Goal: Task Accomplishment & Management: Manage account settings

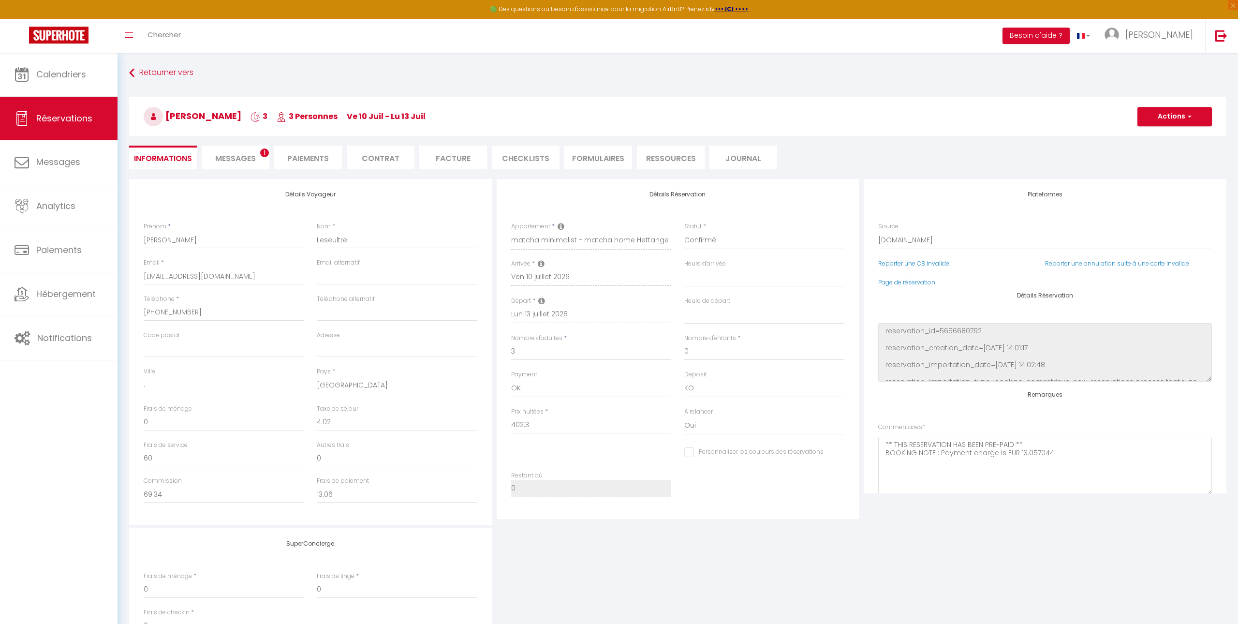
select select "BE"
select select "41448"
select select
select select "14"
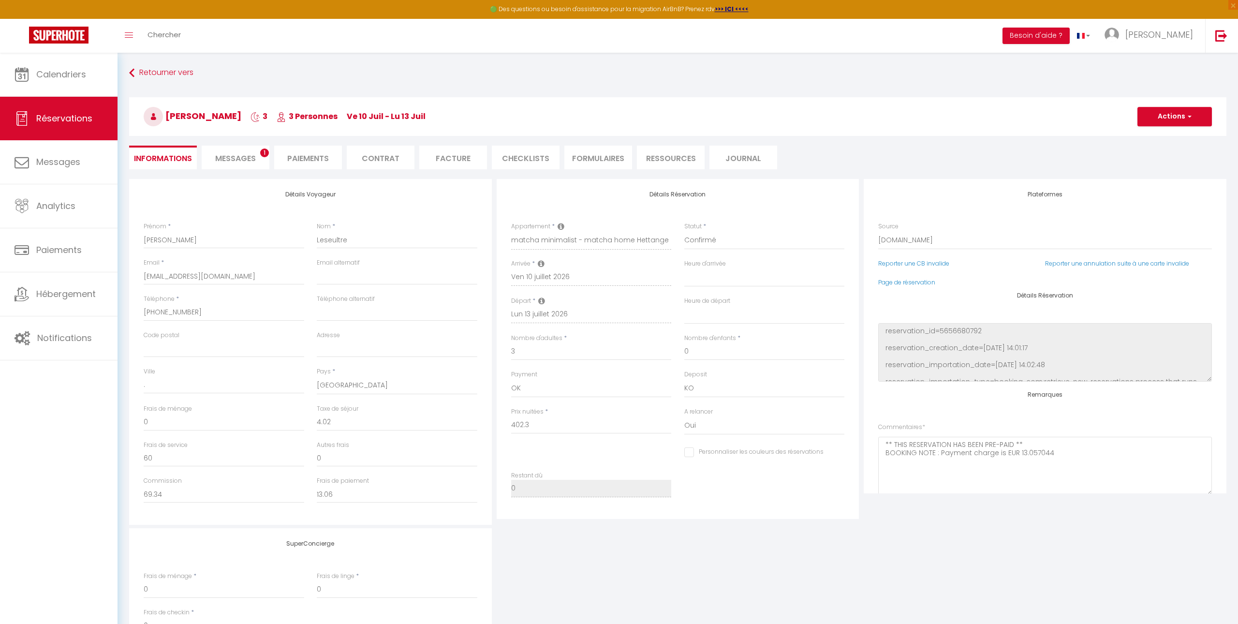
select select "2"
click at [242, 151] on li "Messages 1" at bounding box center [236, 158] width 68 height 24
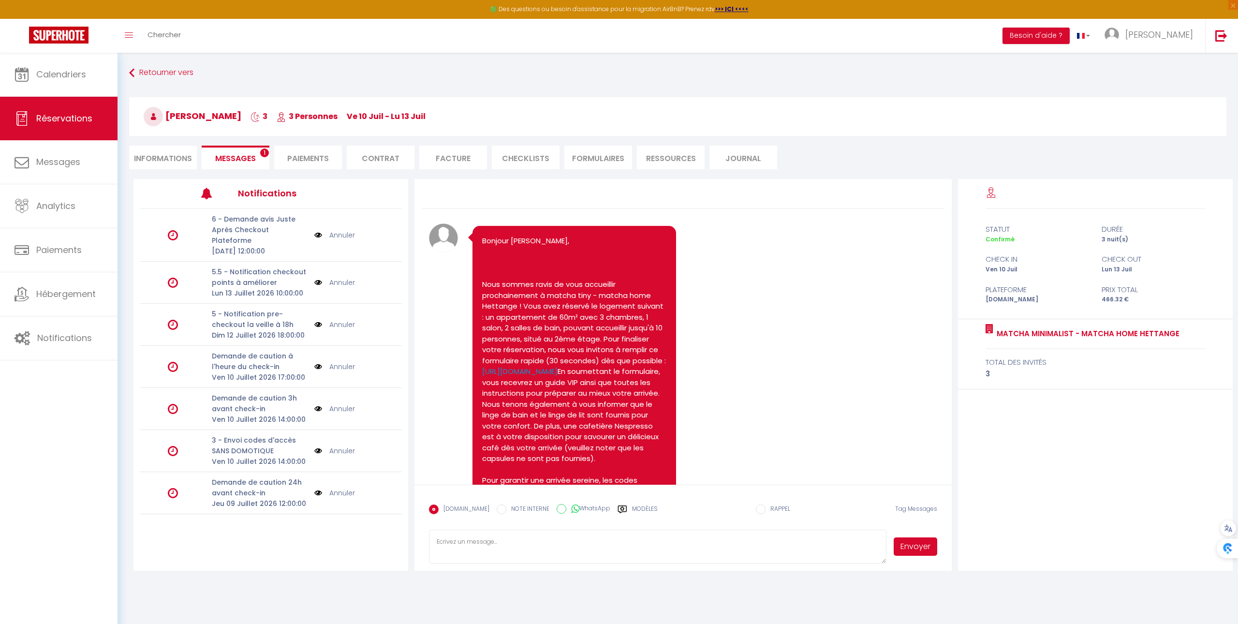
click at [177, 158] on li "Informations" at bounding box center [163, 158] width 68 height 24
select select
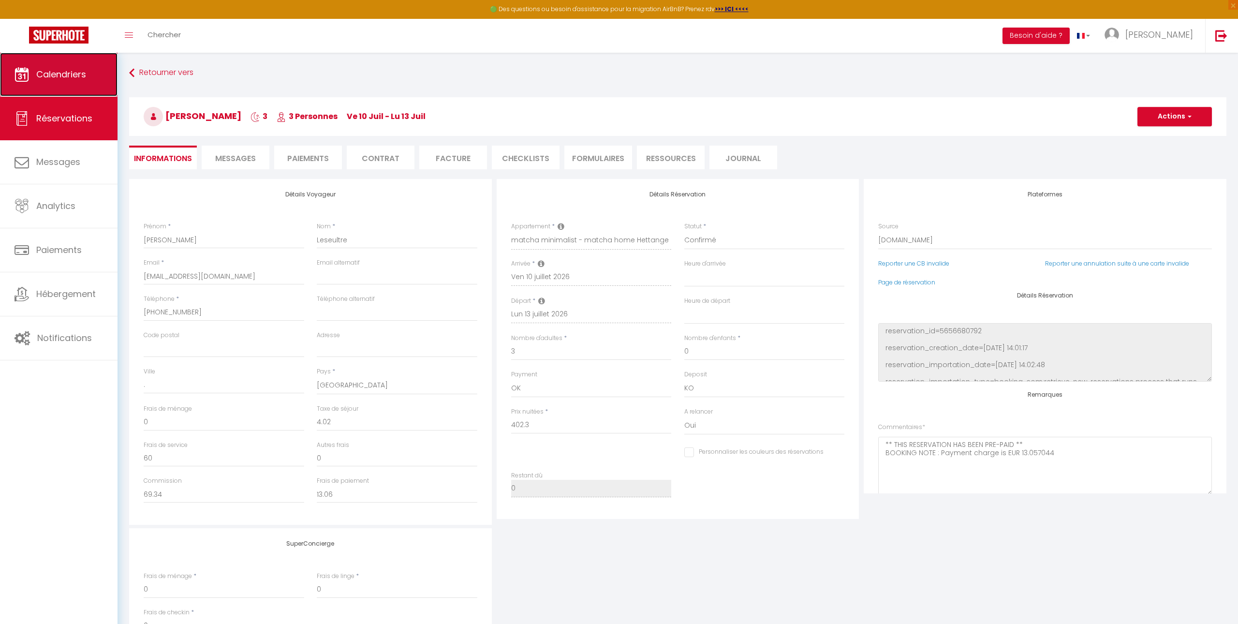
click at [101, 87] on link "Calendriers" at bounding box center [59, 75] width 118 height 44
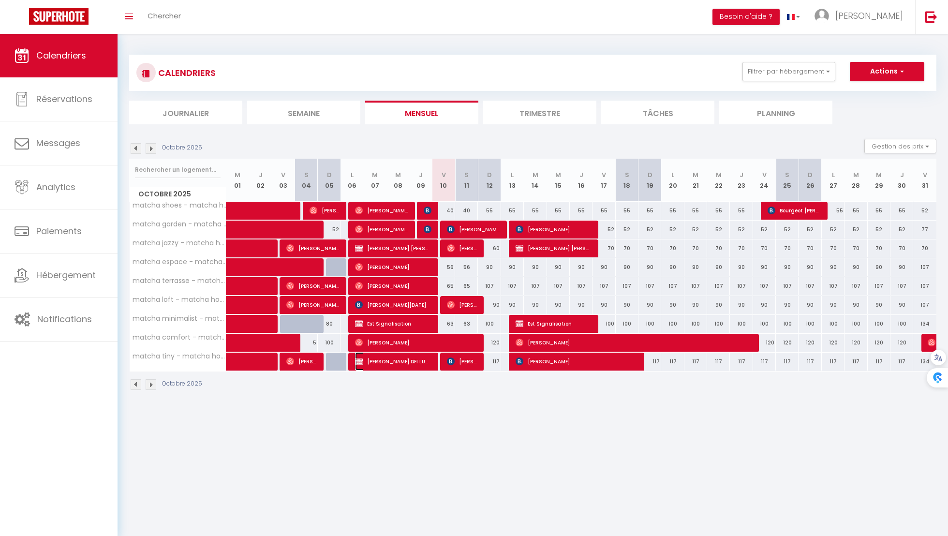
click at [400, 366] on span "[PERSON_NAME] DFI LUXEMBOURG S.A TVA : LU20922979" at bounding box center [393, 361] width 76 height 18
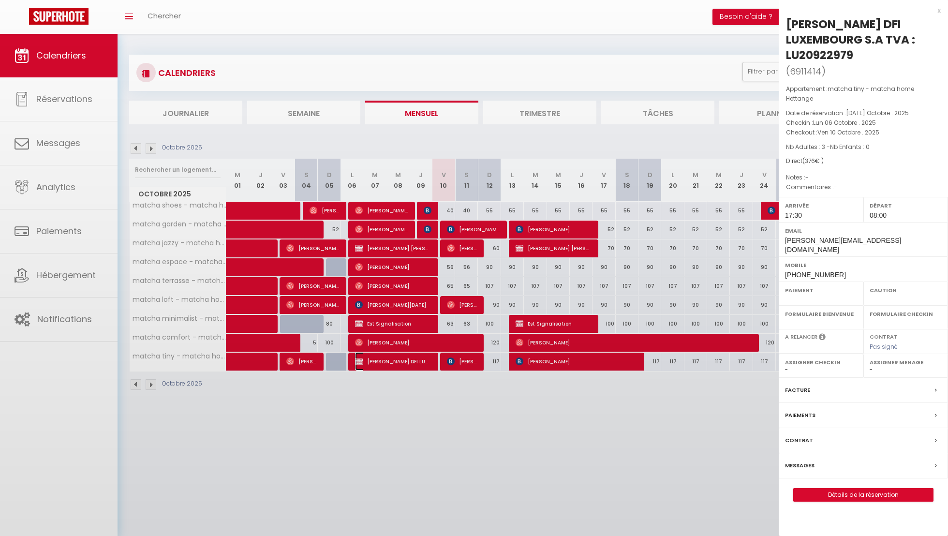
select select "OK"
select select "0"
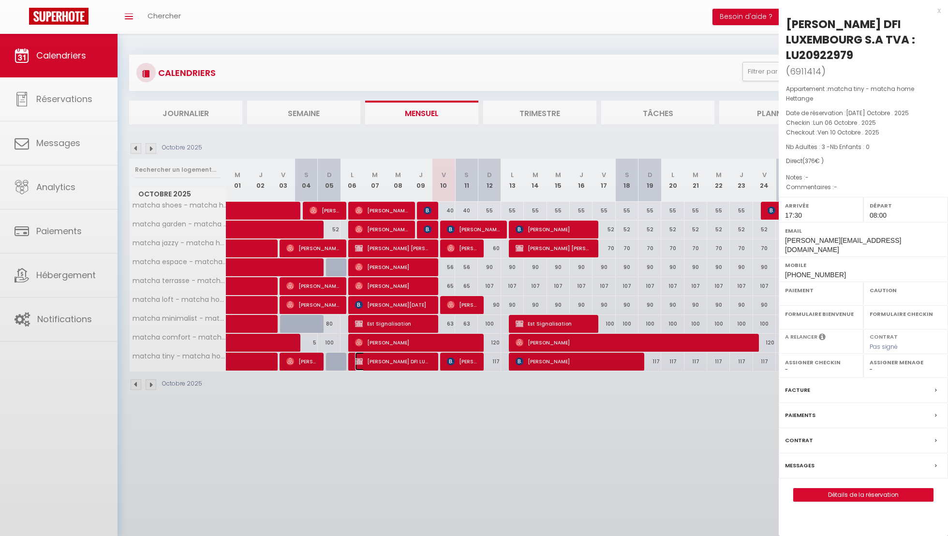
select select
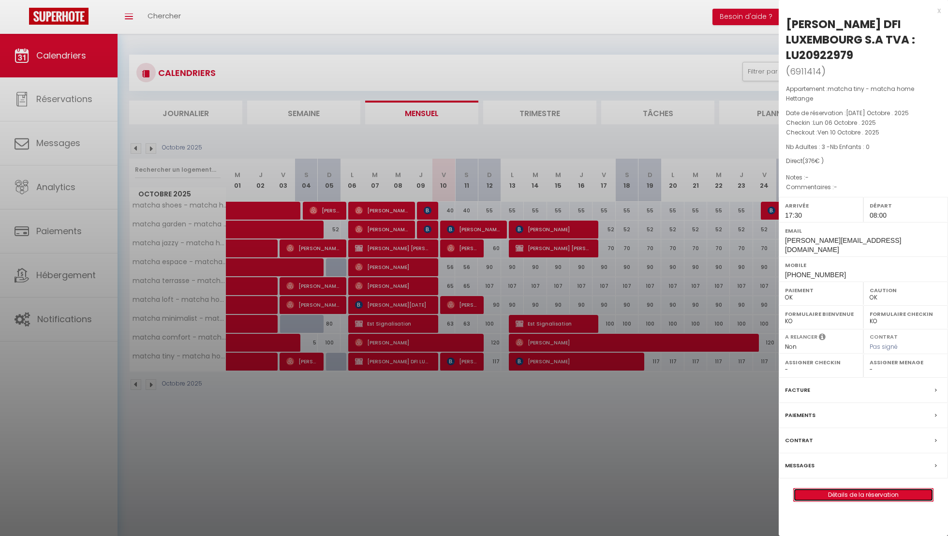
click at [831, 489] on link "Détails de la réservation" at bounding box center [863, 495] width 139 height 13
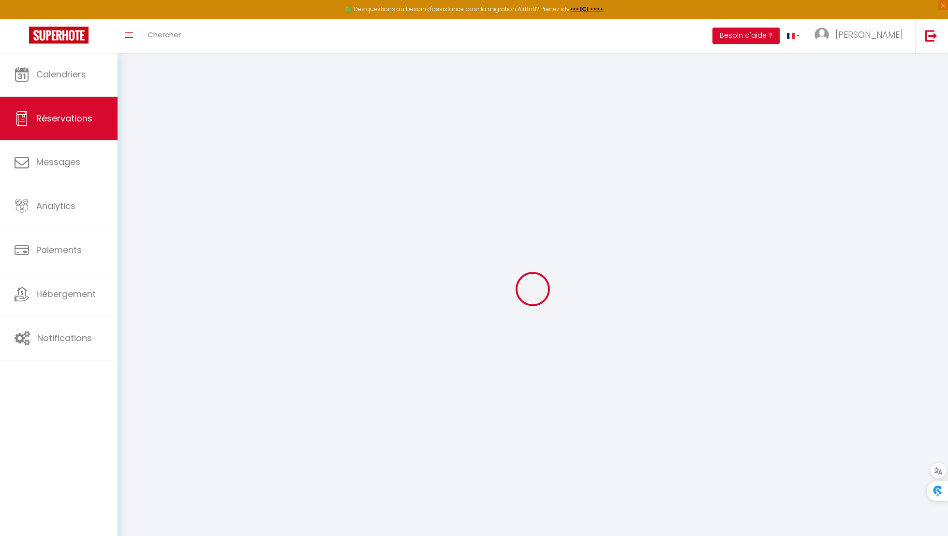
select select
checkbox input "false"
select select "17:30"
select select "08:00"
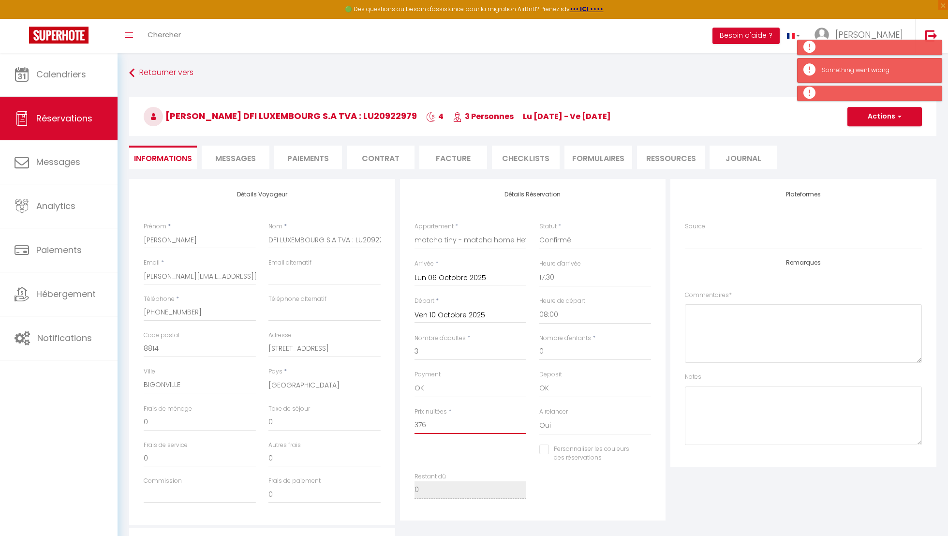
click at [451, 430] on input "376" at bounding box center [471, 424] width 112 height 17
type input "37"
checkbox input "false"
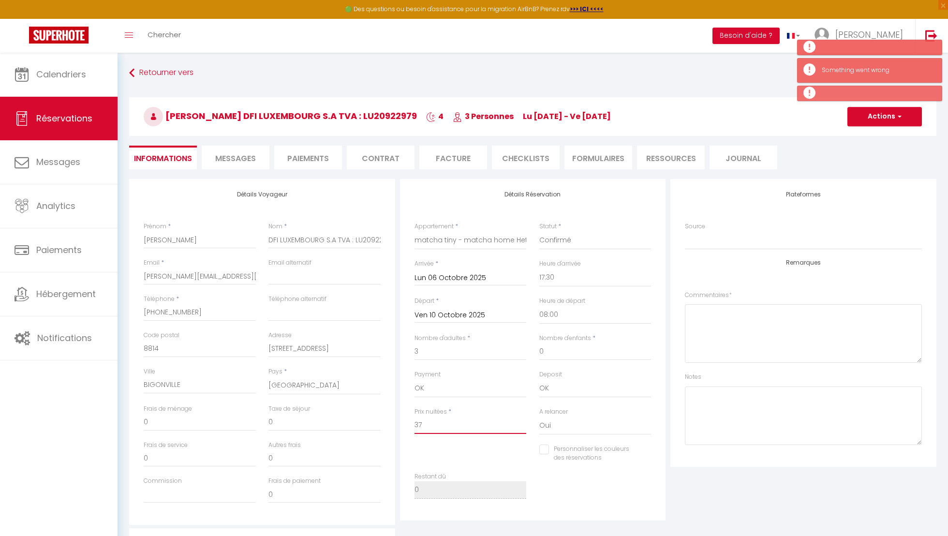
type input "3"
checkbox input "false"
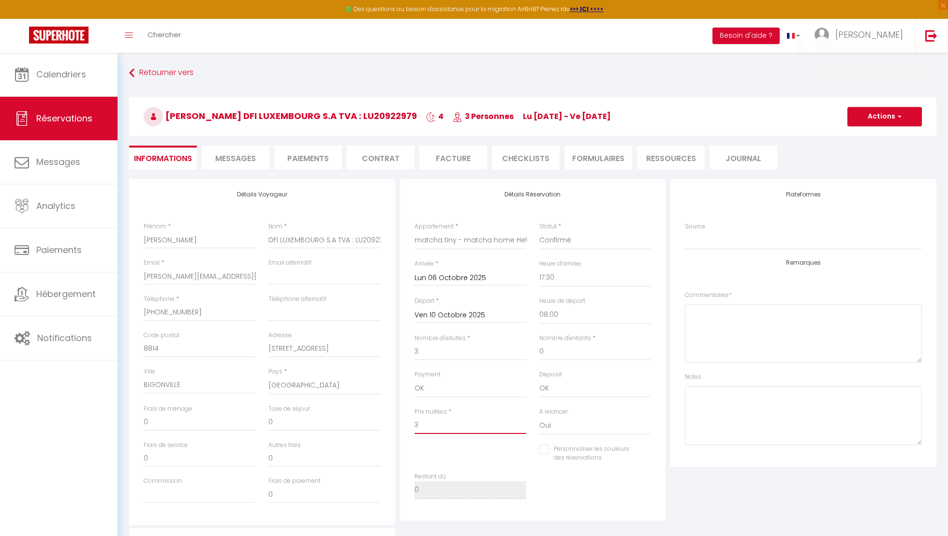
type input "34"
checkbox input "false"
type input "346"
checkbox input "false"
type input "346,"
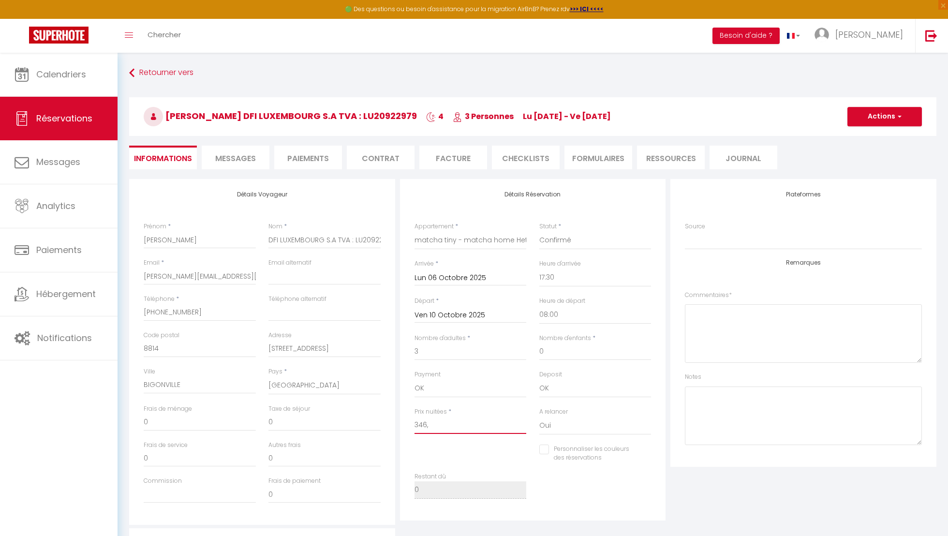
checkbox input "false"
type input "346,3"
checkbox input "false"
type input "346,33"
checkbox input "false"
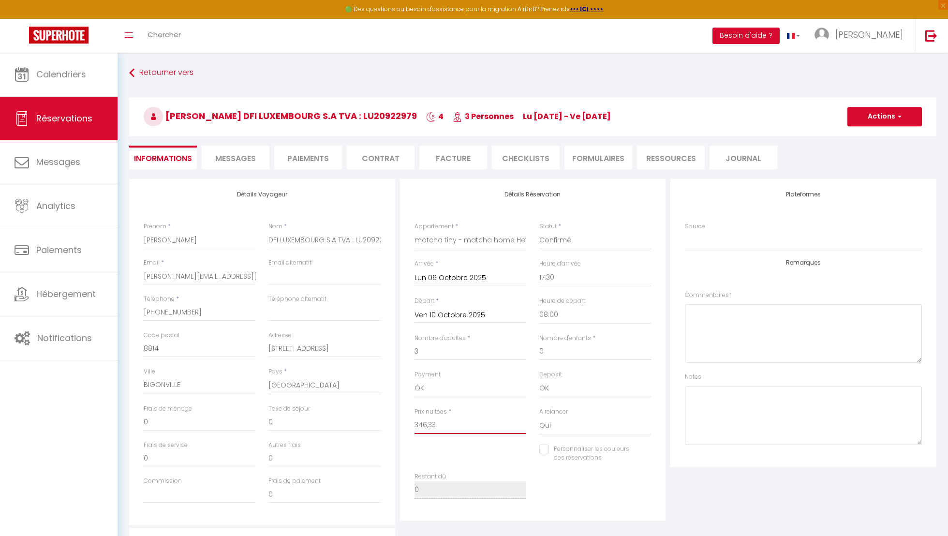
type input "346,33"
select select "0"
click at [876, 117] on button "Actions" at bounding box center [884, 116] width 74 height 19
click at [875, 137] on link "Enregistrer" at bounding box center [875, 138] width 76 height 13
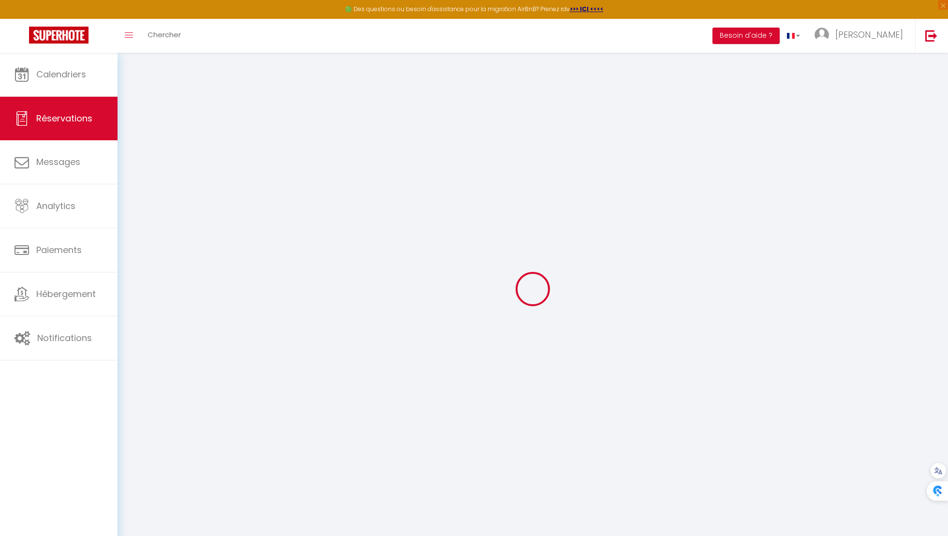
checkbox input "false"
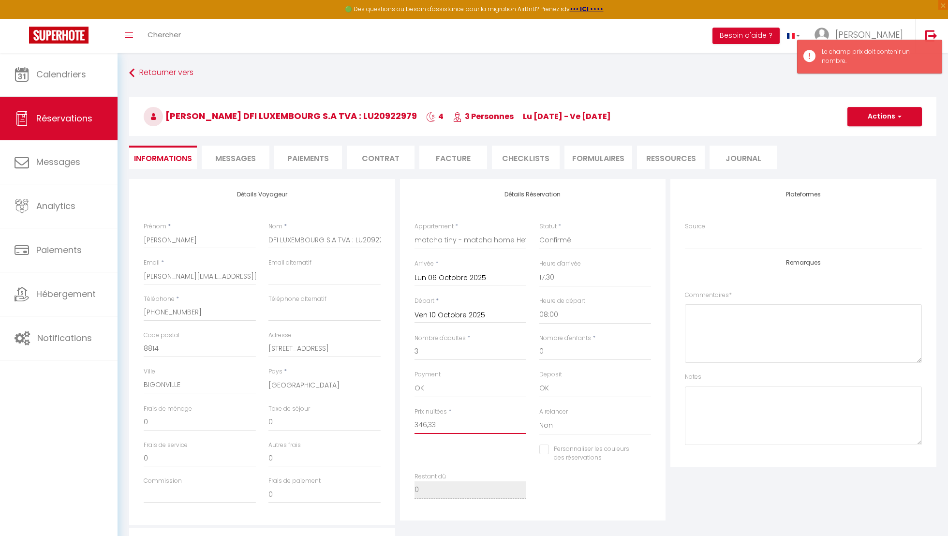
click at [426, 433] on input "346,33" at bounding box center [471, 424] width 112 height 17
click at [440, 432] on input "346,33" at bounding box center [471, 424] width 112 height 17
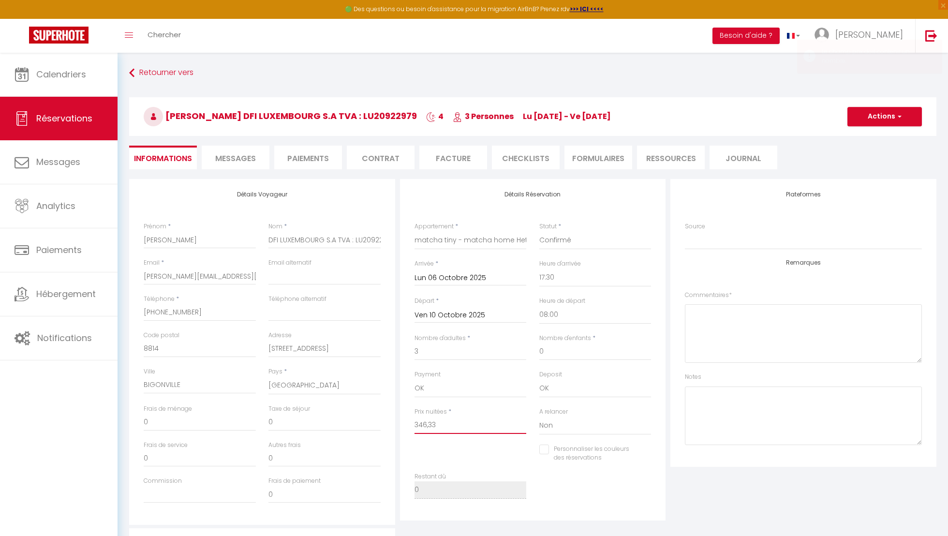
type input "346.33"
checkbox input "false"
type input "346.33"
click at [881, 115] on button "Actions" at bounding box center [884, 116] width 74 height 19
click at [875, 139] on link "Enregistrer" at bounding box center [875, 138] width 76 height 13
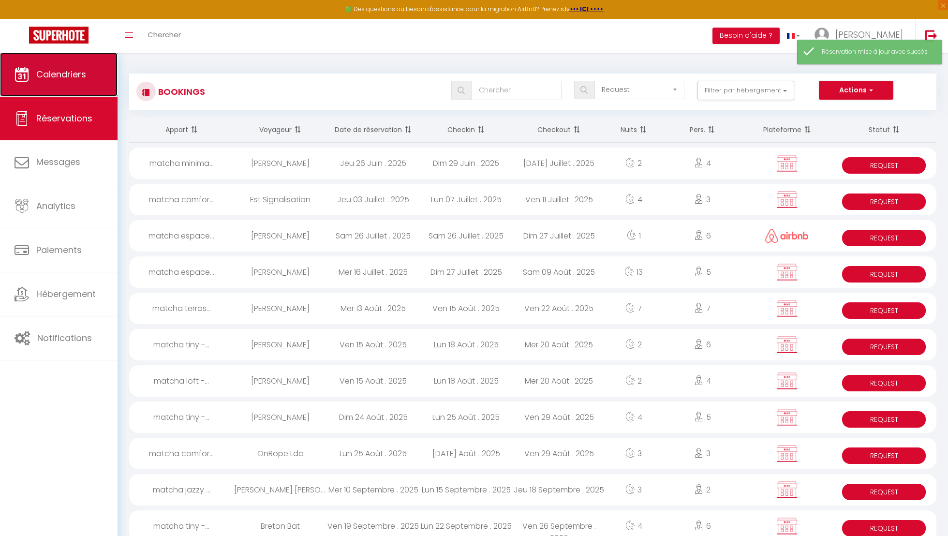
click at [99, 90] on link "Calendriers" at bounding box center [59, 75] width 118 height 44
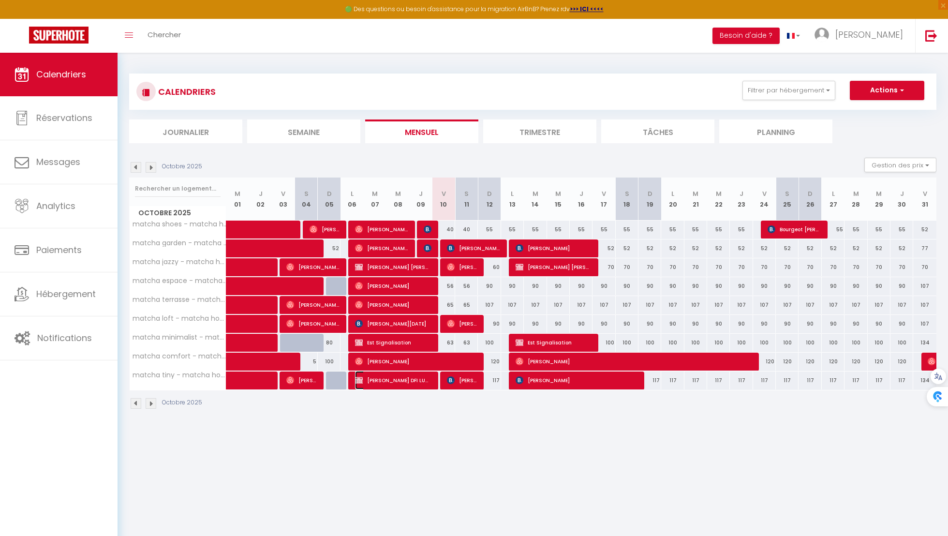
click at [414, 379] on span "[PERSON_NAME] DFI LUXEMBOURG S.A TVA : LU20922979" at bounding box center [393, 380] width 76 height 18
select select "OK"
select select "0"
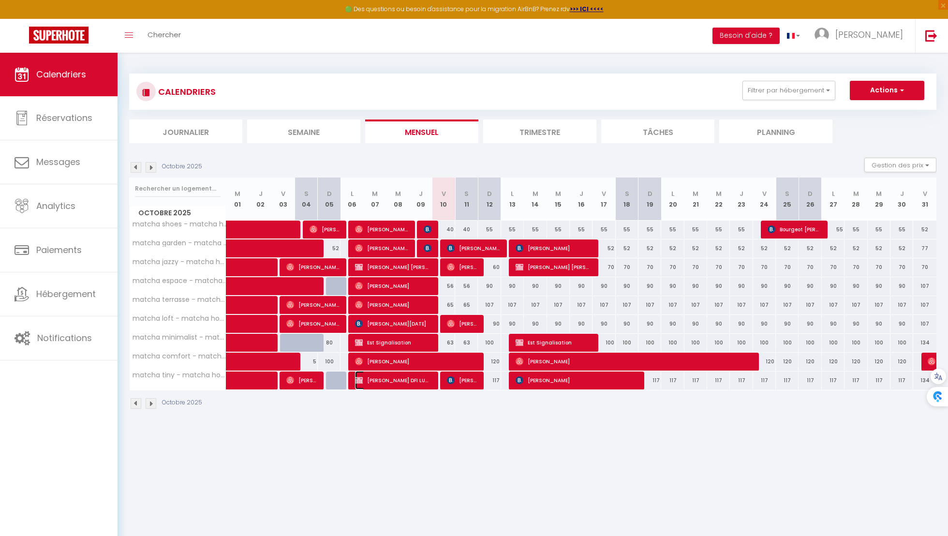
select select "0"
select select
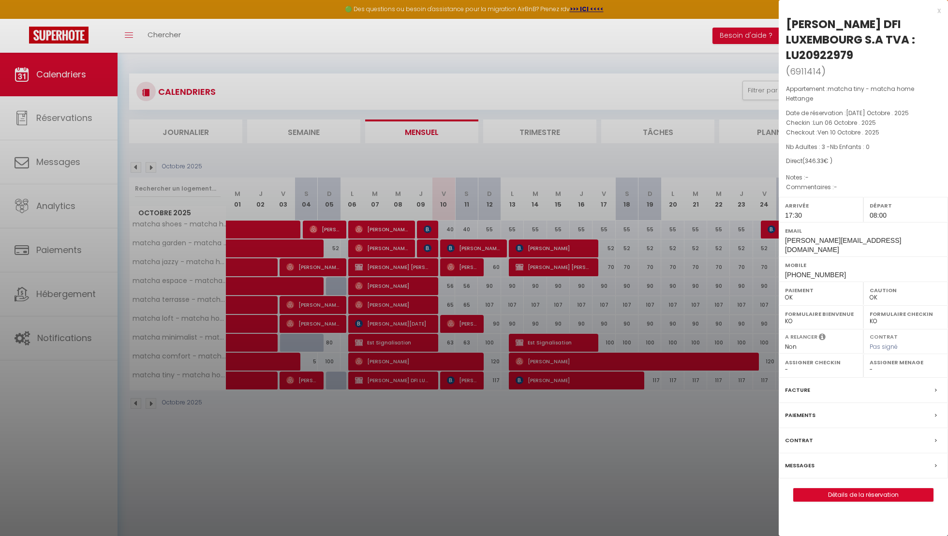
click at [801, 385] on label "Facture" at bounding box center [797, 390] width 25 height 10
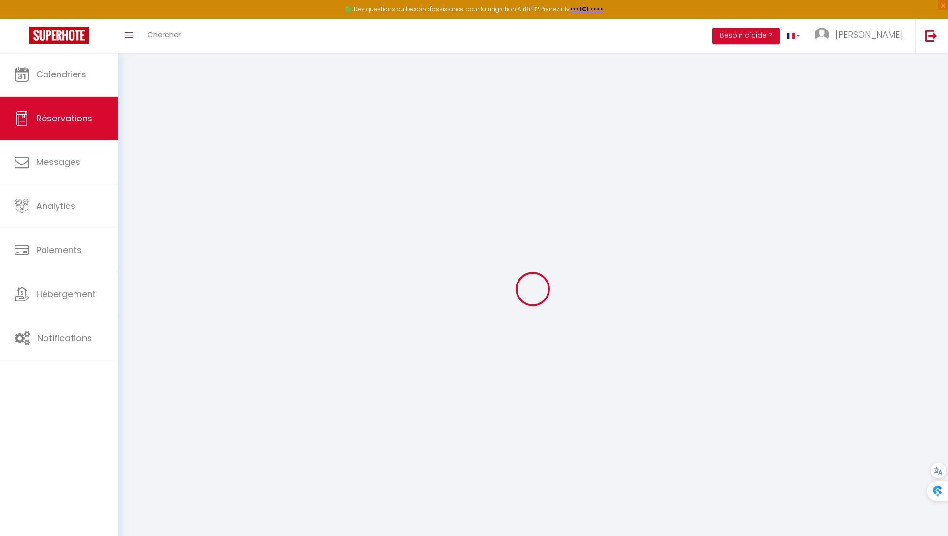
type input "Florina Ifrim"
type input "DFI LUXEMBOURG S.A TVA : LU20922979"
type input "Florina.ifrim@dfitelecom.com"
type input "+32466202070"
type input "8814"
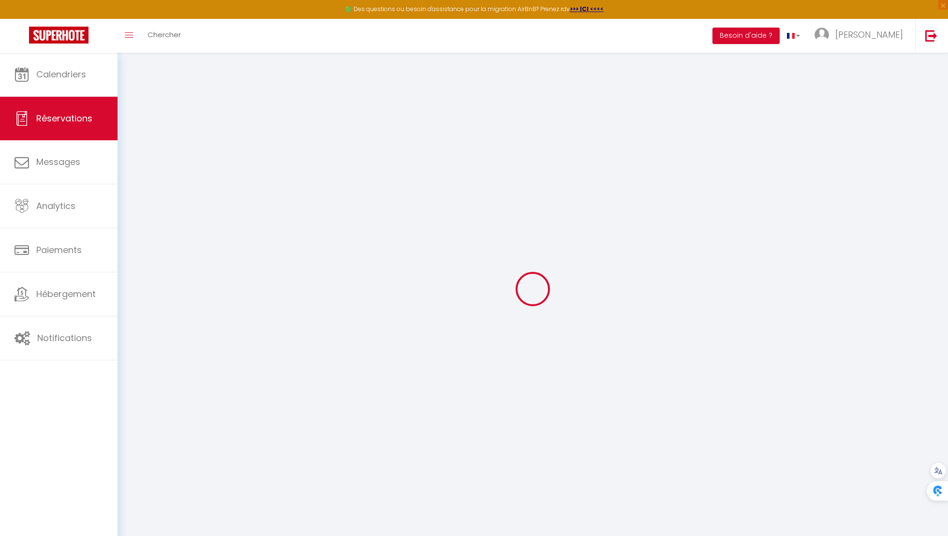
type input "32 RUE PRINCIPALE"
type input "BIGONVILLE"
select select "LU"
select select "47971"
select select "1"
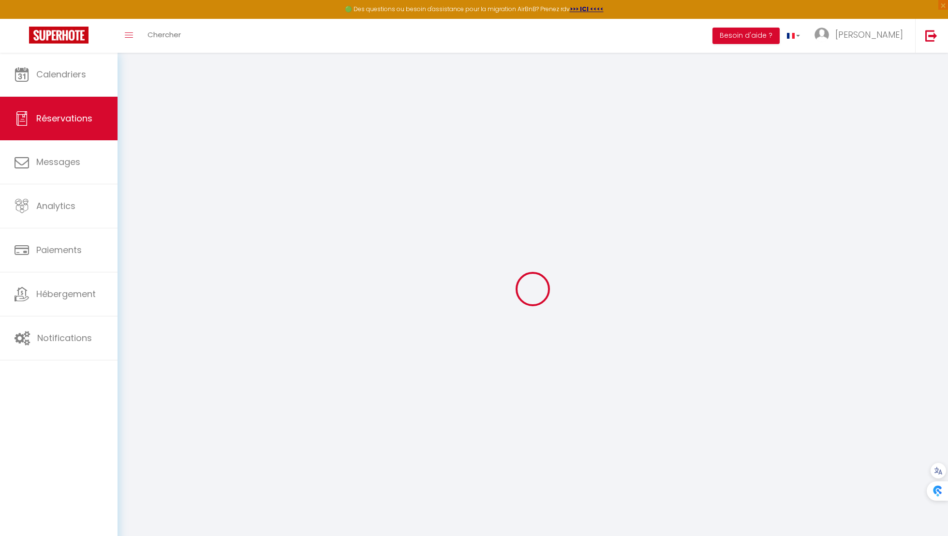
type input "Lun 06 Octobre 2025"
select select
type input "Ven 10 Octobre 2025"
select select
type input "3"
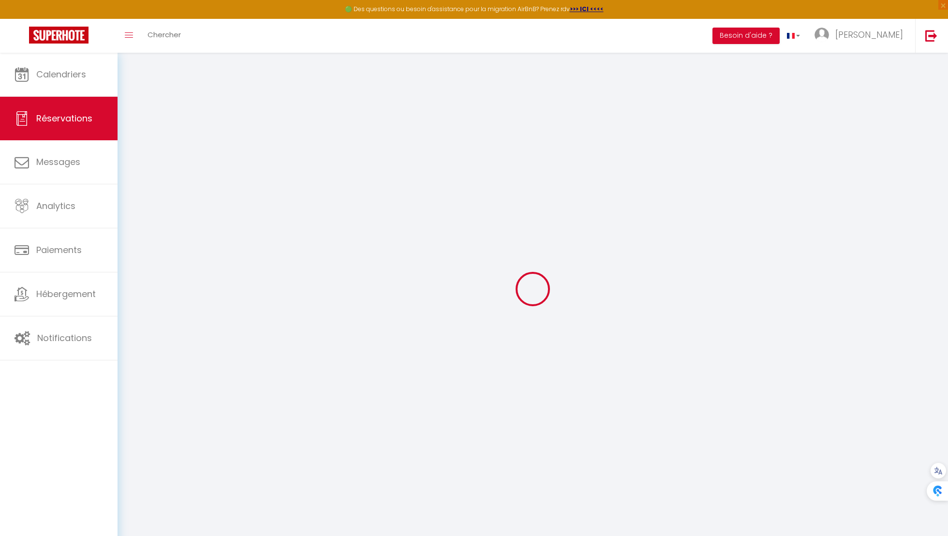
select select "12"
select select
type input "346.33"
checkbox input "false"
type input "0"
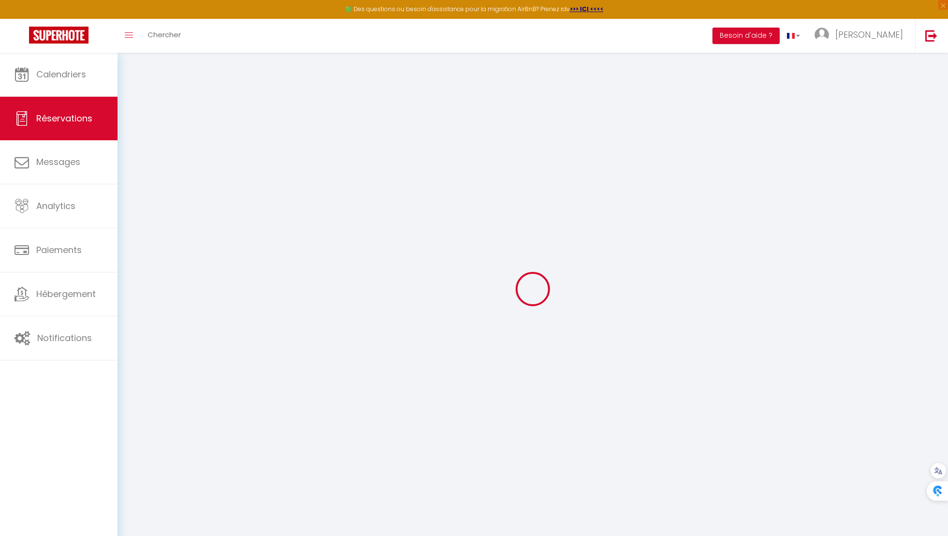
type input "0"
select select
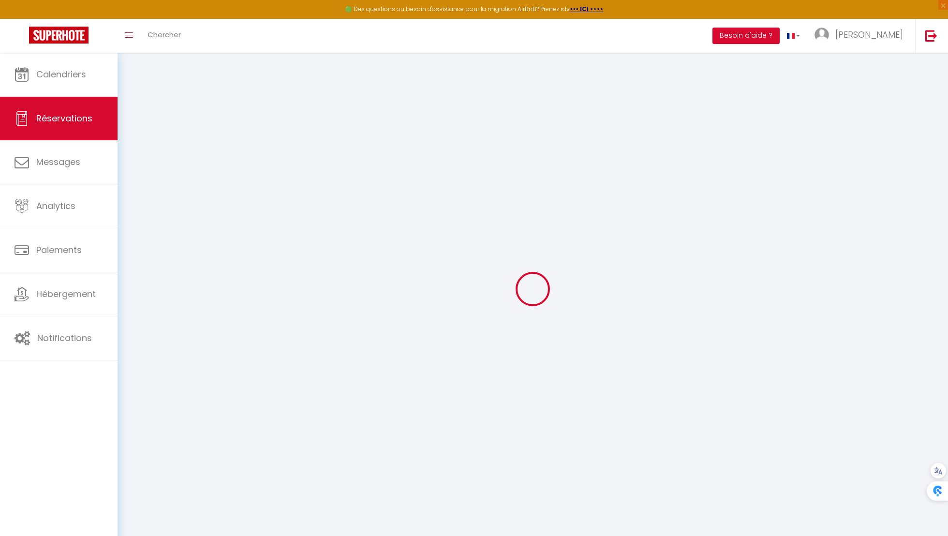
select select "15"
checkbox input "false"
select select
checkbox input "false"
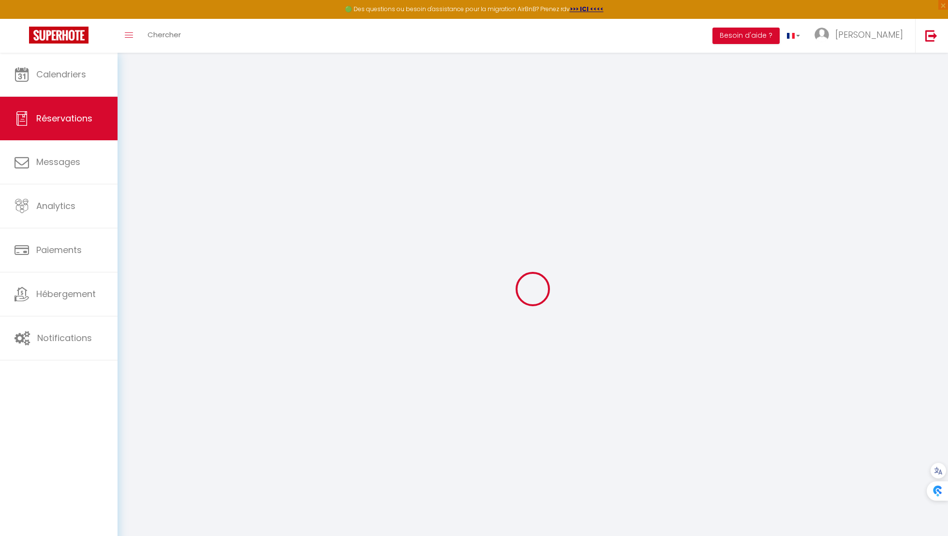
select select
checkbox input "false"
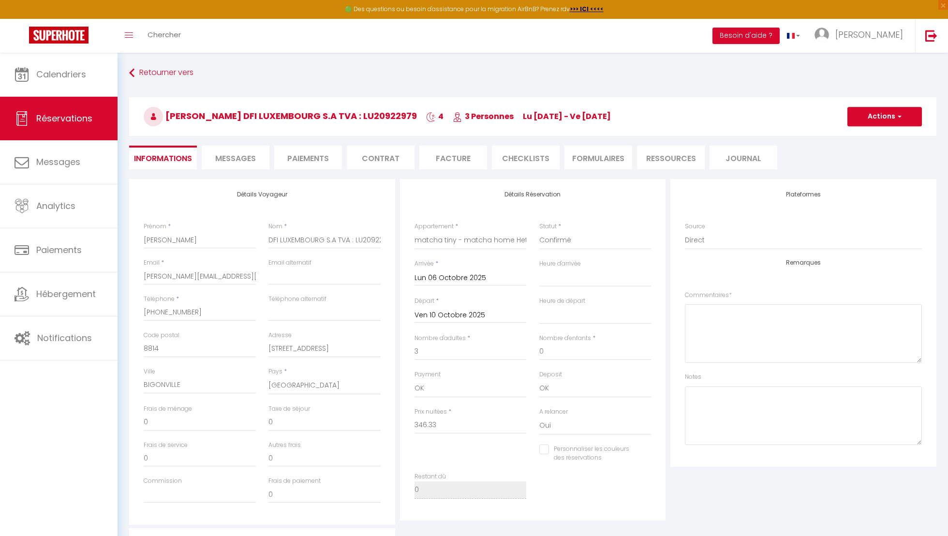
select select
checkbox input "false"
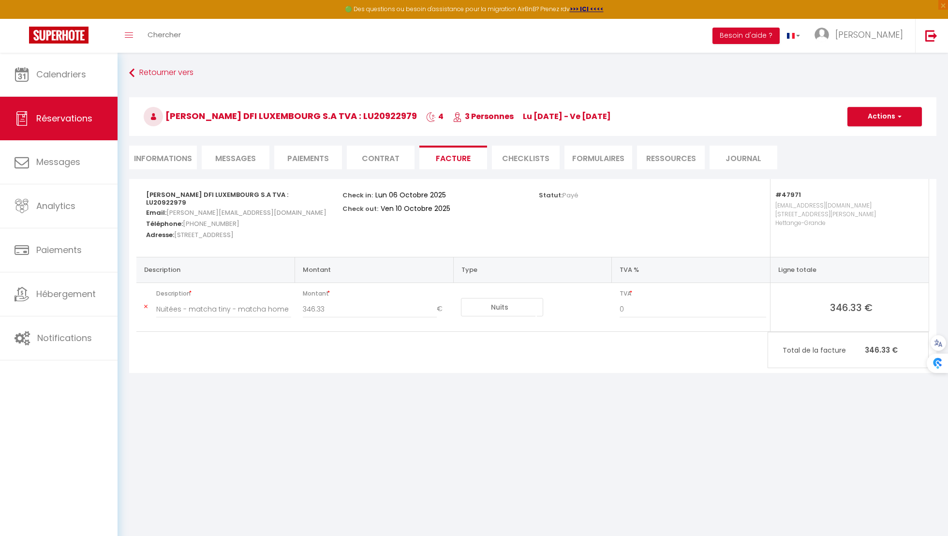
click at [892, 133] on h3 "Florina Ifrim DFI LUXEMBOURG S.A TVA : LU20922979 4 3 Personnes lu 06 Oct - ve …" at bounding box center [532, 116] width 807 height 39
click at [889, 119] on button "Actions" at bounding box center [884, 116] width 74 height 19
click at [877, 157] on link "Envoyer la facture" at bounding box center [877, 163] width 81 height 13
type input "Florina.ifrim@dfitelecom.com"
type input "Your invoice 6911414 - matcha tiny - matcha home Hettange"
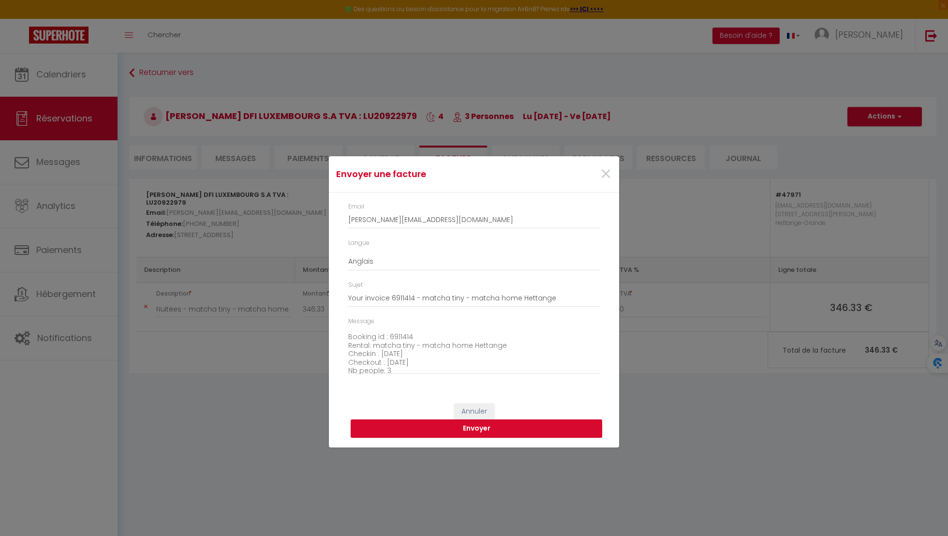
scroll to position [110, 0]
drag, startPoint x: 415, startPoint y: 338, endPoint x: 341, endPoint y: 343, distance: 74.6
click at [341, 343] on div "Email Florina.ifrim@dfitelecom.com Langue Anglais Français Espagnol Portugais S…" at bounding box center [474, 293] width 290 height 201
type textarea "Hi, Here is the link to download your invoice: https://superhote.com/applink/in…"
click at [400, 419] on button "Envoyer" at bounding box center [477, 428] width 252 height 18
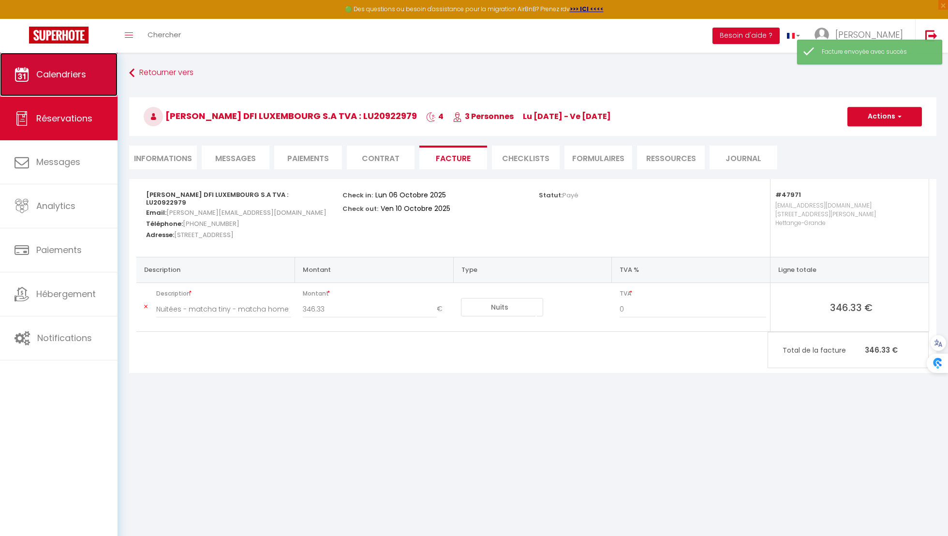
click at [50, 71] on span "Calendriers" at bounding box center [61, 74] width 50 height 12
